Goal: Transaction & Acquisition: Purchase product/service

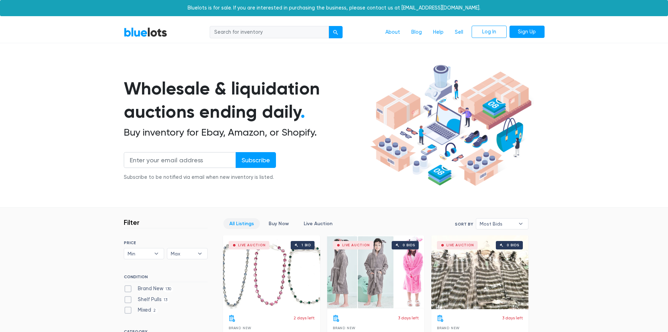
click at [241, 35] on input "search" at bounding box center [269, 32] width 119 height 13
type input "calvin"
click at [329, 26] on button "submit" at bounding box center [336, 32] width 14 height 13
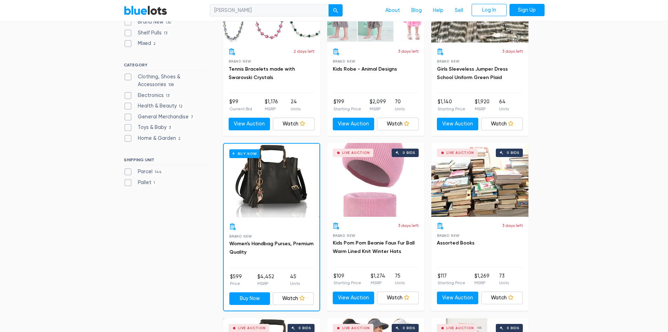
scroll to position [281, 0]
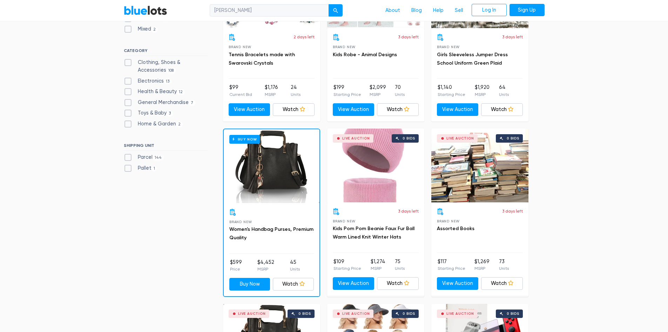
click at [130, 63] on label "Clothing, Shoes & Accessories 108" at bounding box center [166, 66] width 84 height 15
click at [128, 63] on Accessories"] "Clothing, Shoes & Accessories 108" at bounding box center [126, 61] width 5 height 5
checkbox Accessories"] "true"
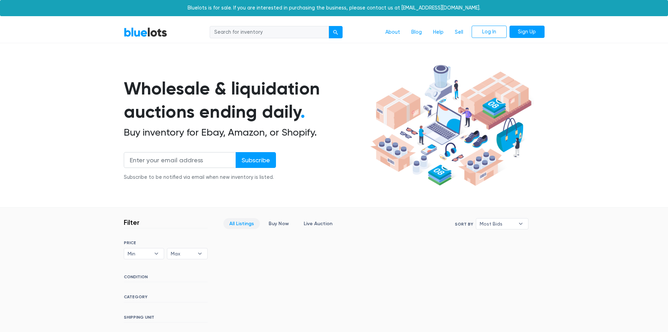
click at [275, 38] on input "search" at bounding box center [269, 32] width 119 height 13
type input "tommy"
click at [329, 26] on button "submit" at bounding box center [336, 32] width 14 height 13
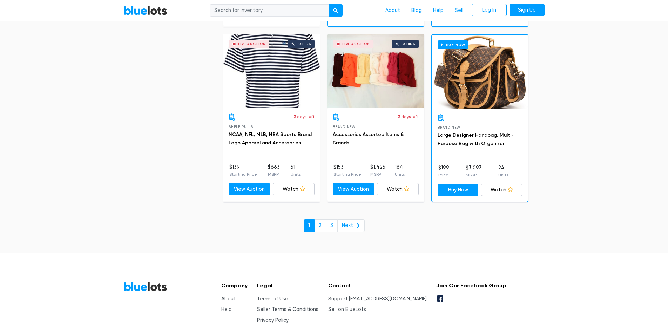
scroll to position [3022, 0]
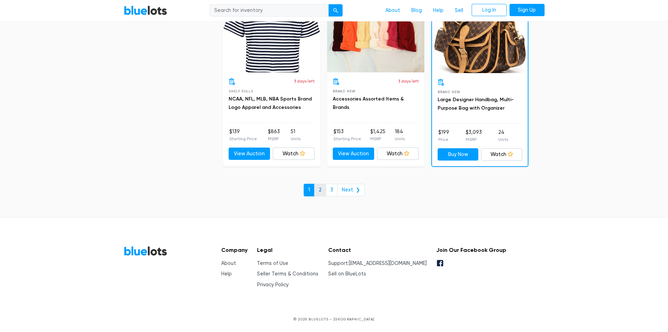
click at [322, 190] on link "2" at bounding box center [320, 189] width 12 height 13
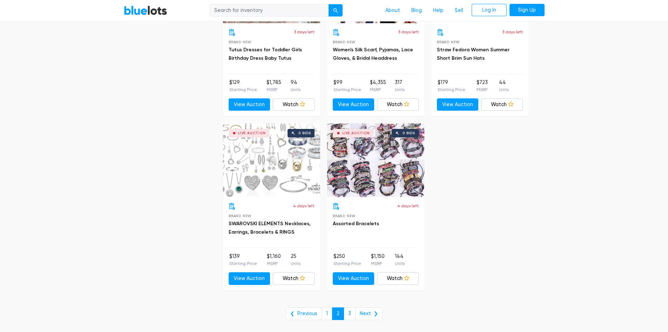
scroll to position [2736, 0]
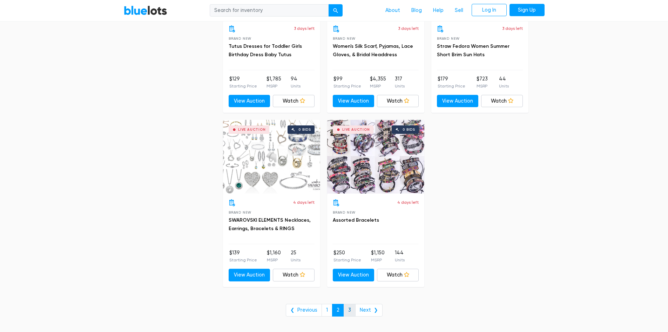
click at [351, 311] on link "3" at bounding box center [350, 309] width 12 height 13
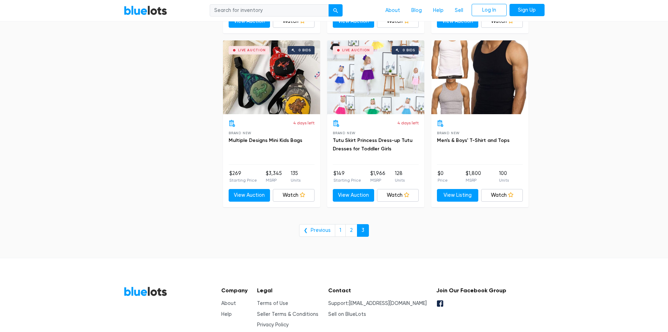
scroll to position [940, 0]
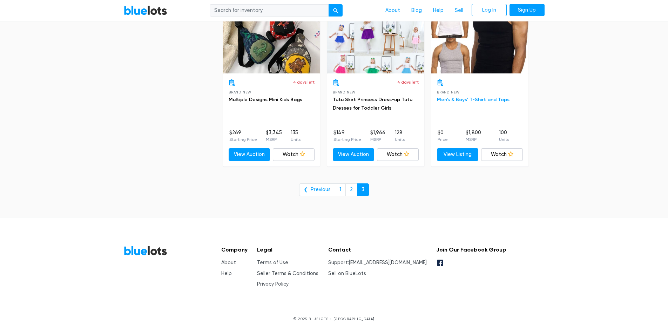
click at [475, 98] on link "Men's & Boys' T-Shirt and Tops" at bounding box center [473, 99] width 73 height 6
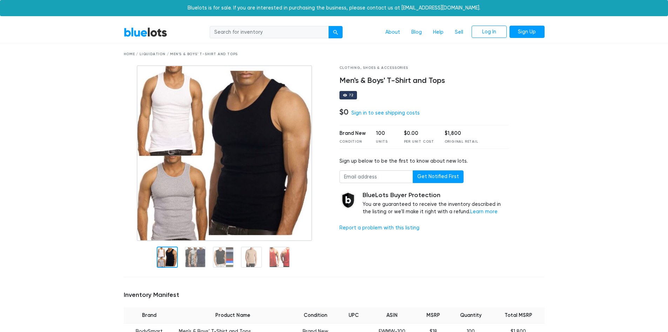
click at [535, 162] on div at bounding box center [532, 168] width 36 height 206
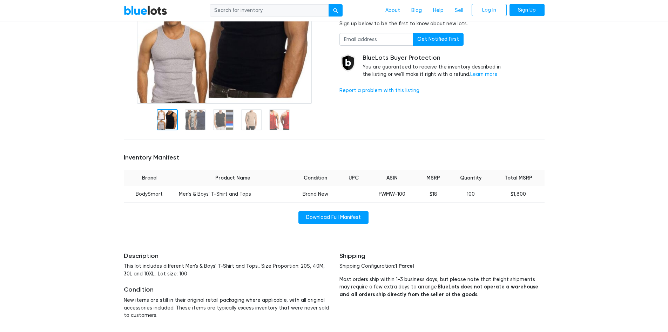
scroll to position [140, 0]
